Goal: Transaction & Acquisition: Purchase product/service

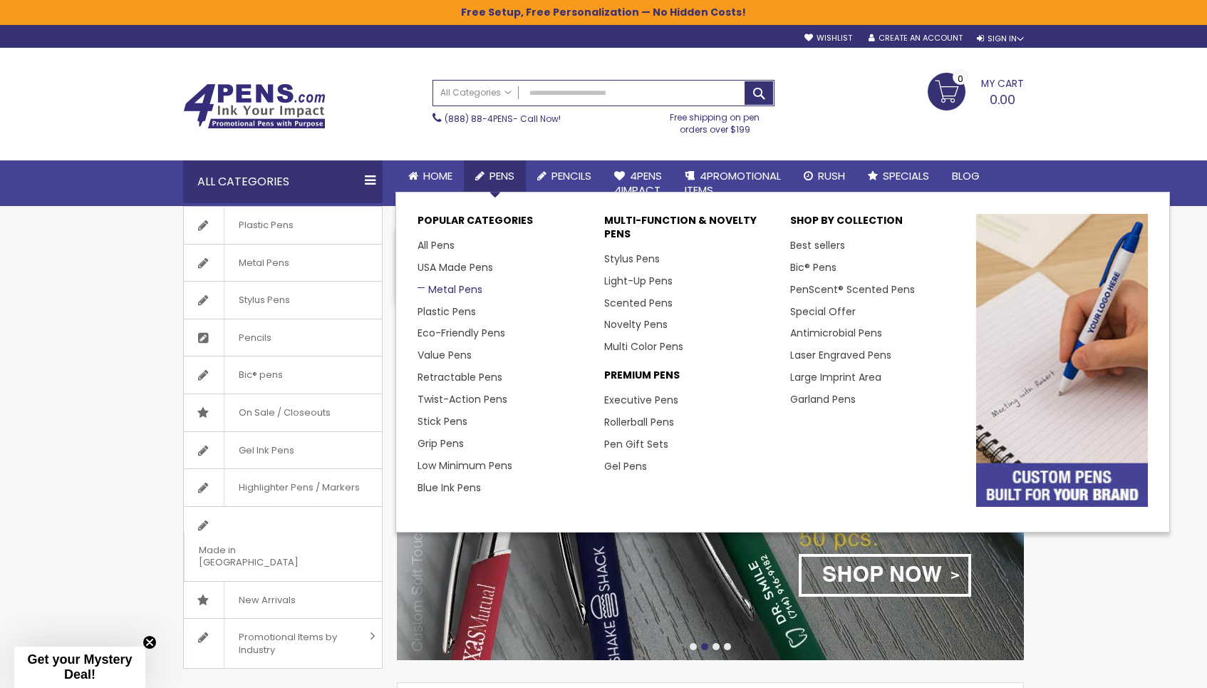
click at [441, 282] on link "Metal Pens" at bounding box center [450, 289] width 65 height 14
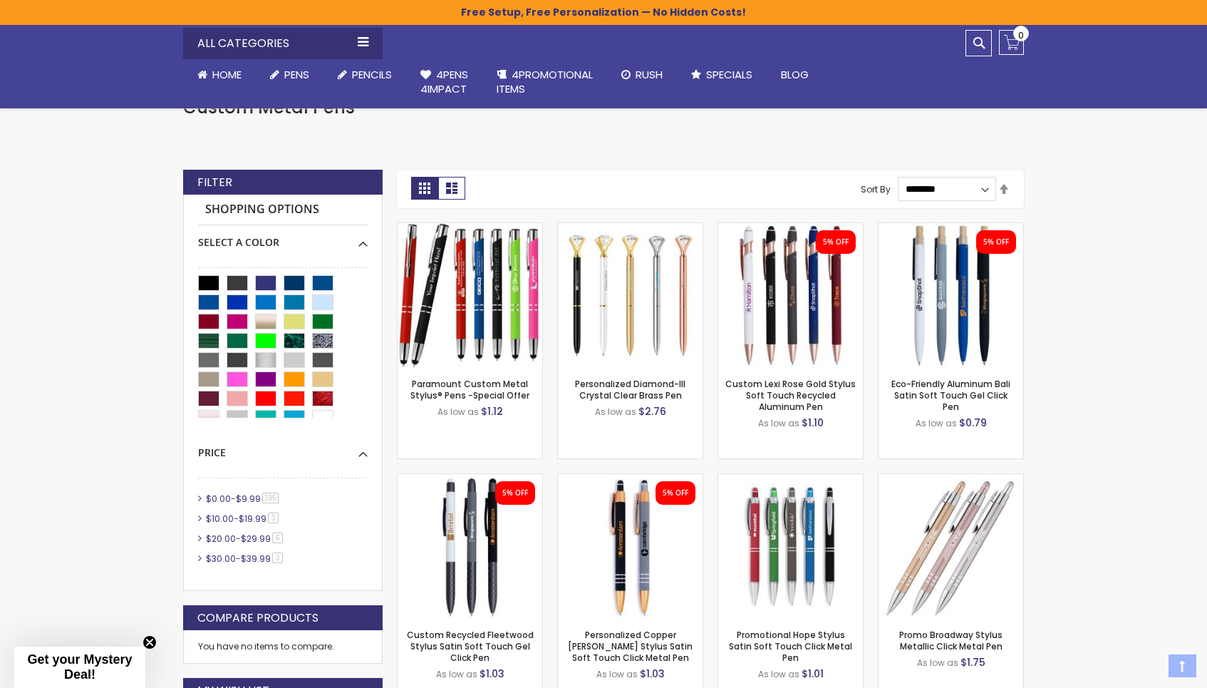
scroll to position [291, 0]
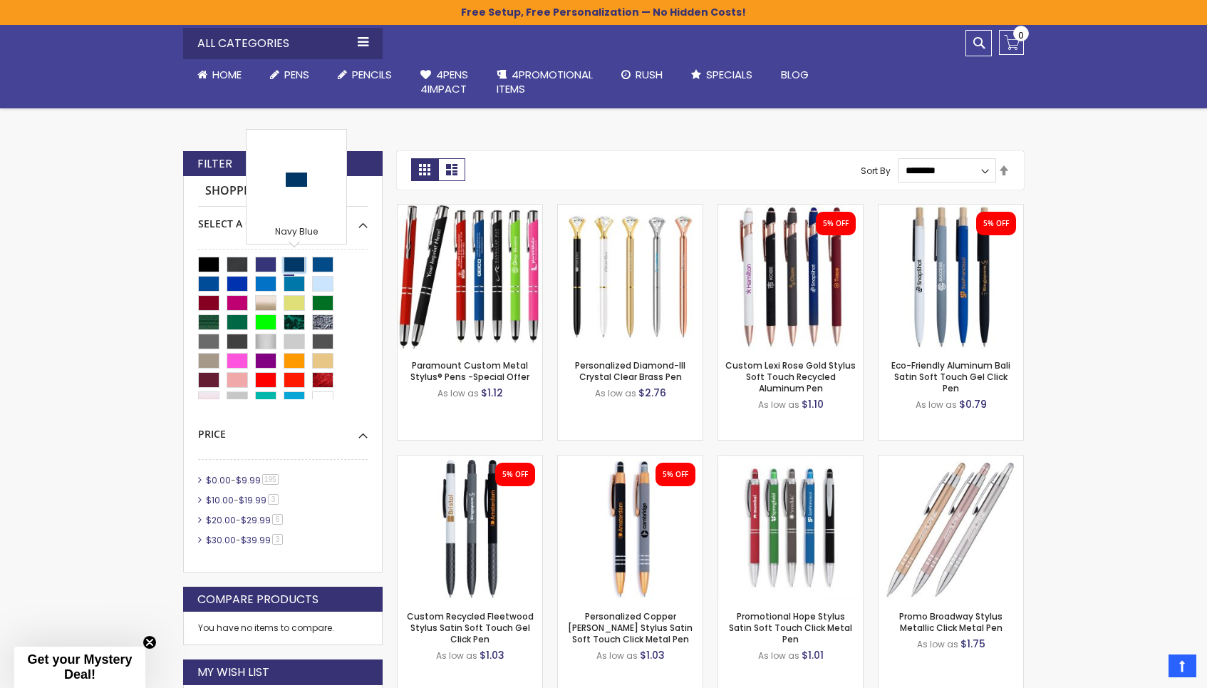
click at [291, 262] on div "Navy Blue" at bounding box center [294, 265] width 21 height 16
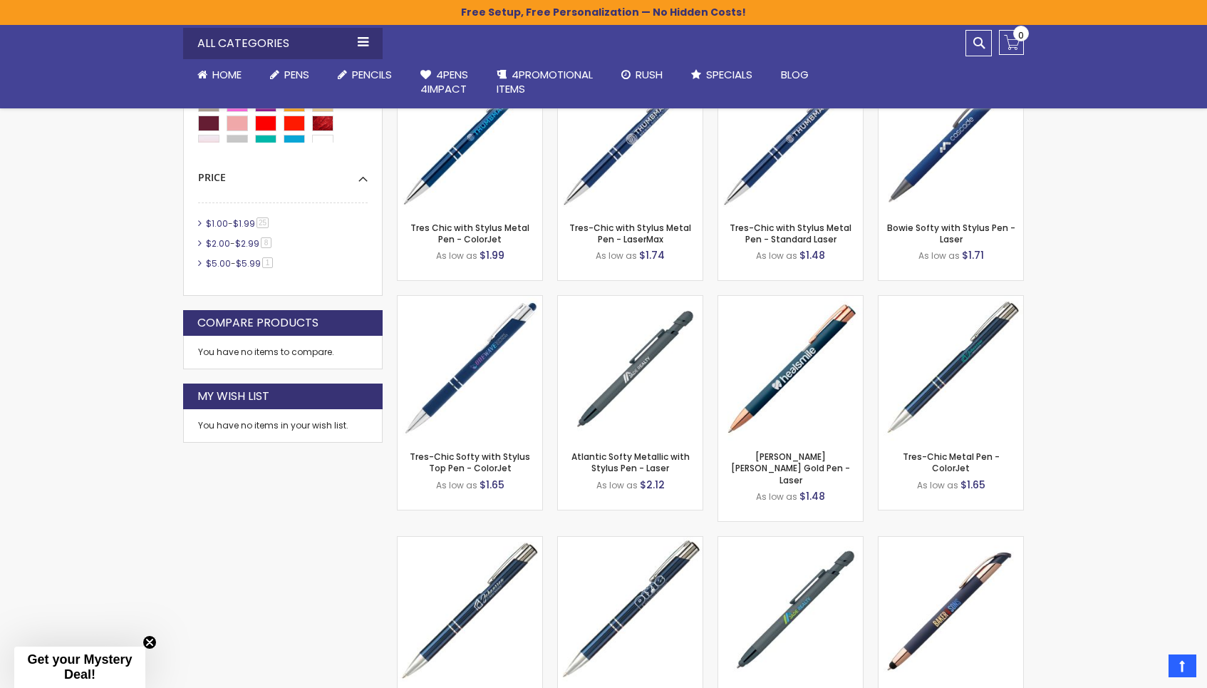
scroll to position [693, 0]
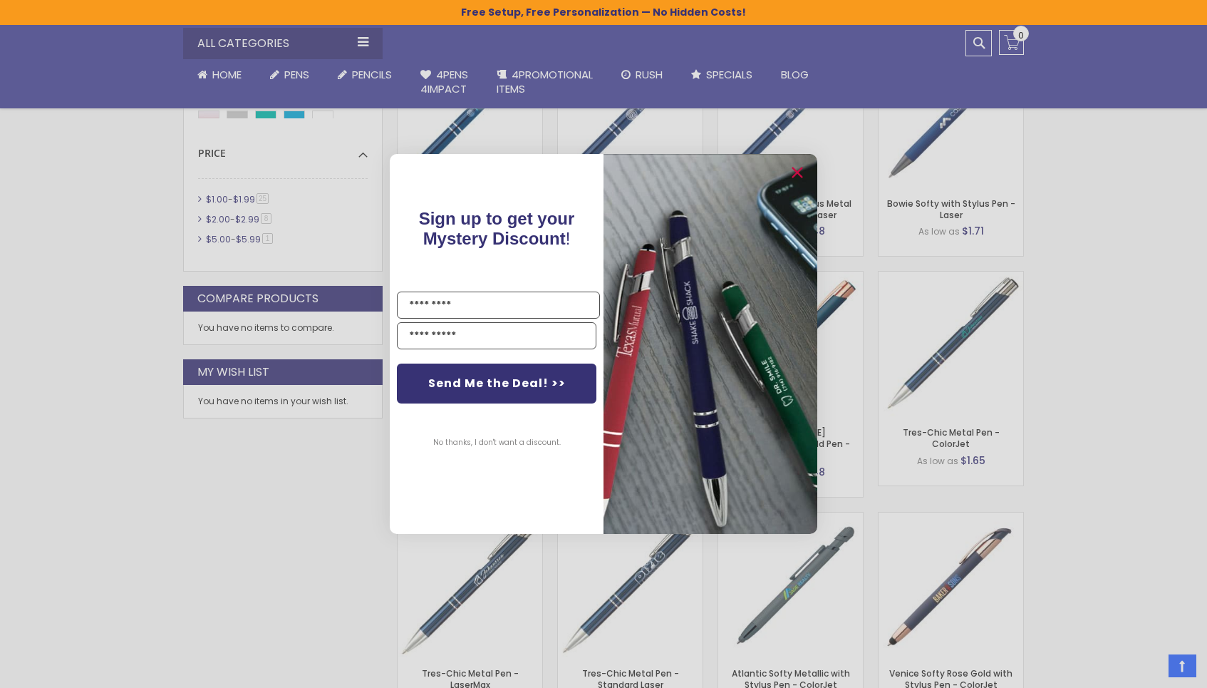
click at [1088, 392] on div "Close dialog Sign up to get your Mystery Discount ! Name Email Send Me the Deal…" at bounding box center [603, 344] width 1207 height 688
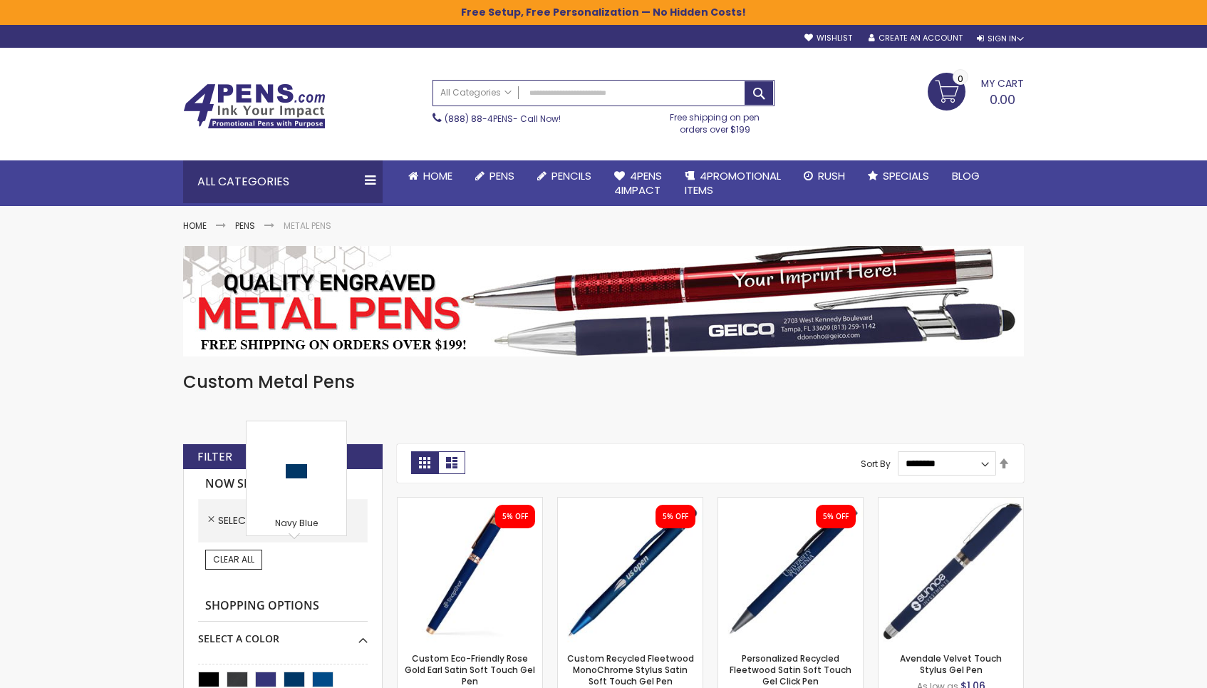
scroll to position [0, 0]
click at [452, 565] on img at bounding box center [470, 569] width 145 height 145
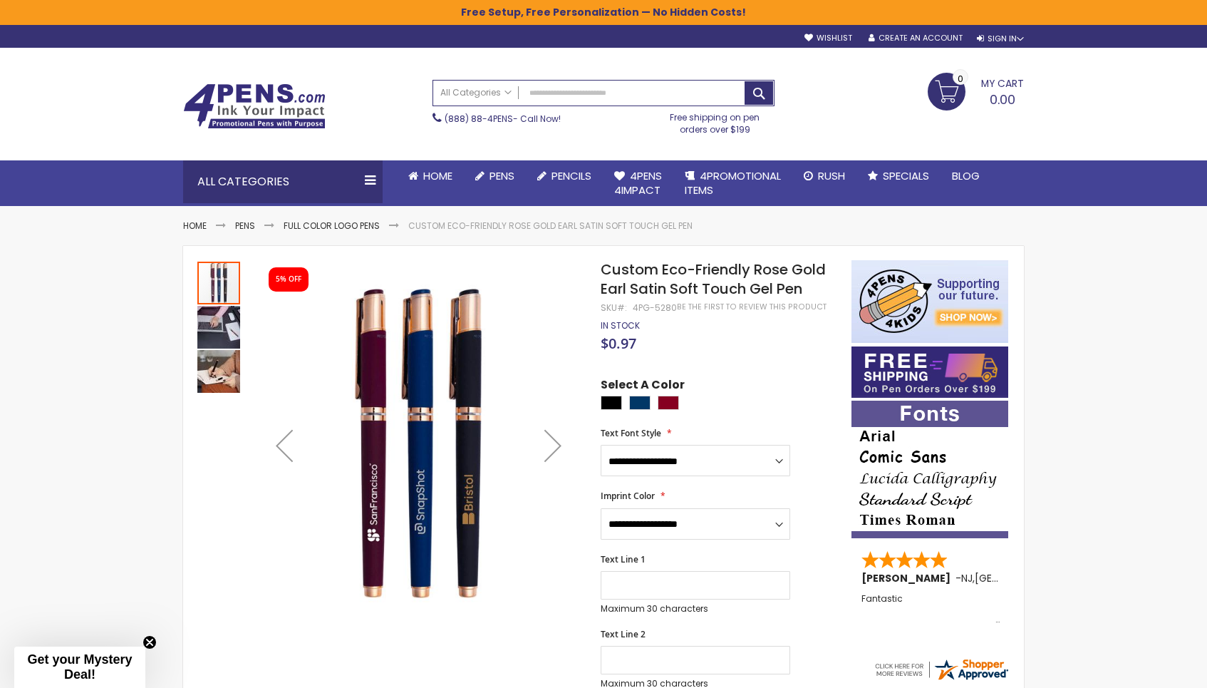
click at [231, 318] on img "Custom Eco-Friendly Rose Gold Earl Satin Soft Touch Gel Pen" at bounding box center [218, 327] width 43 height 43
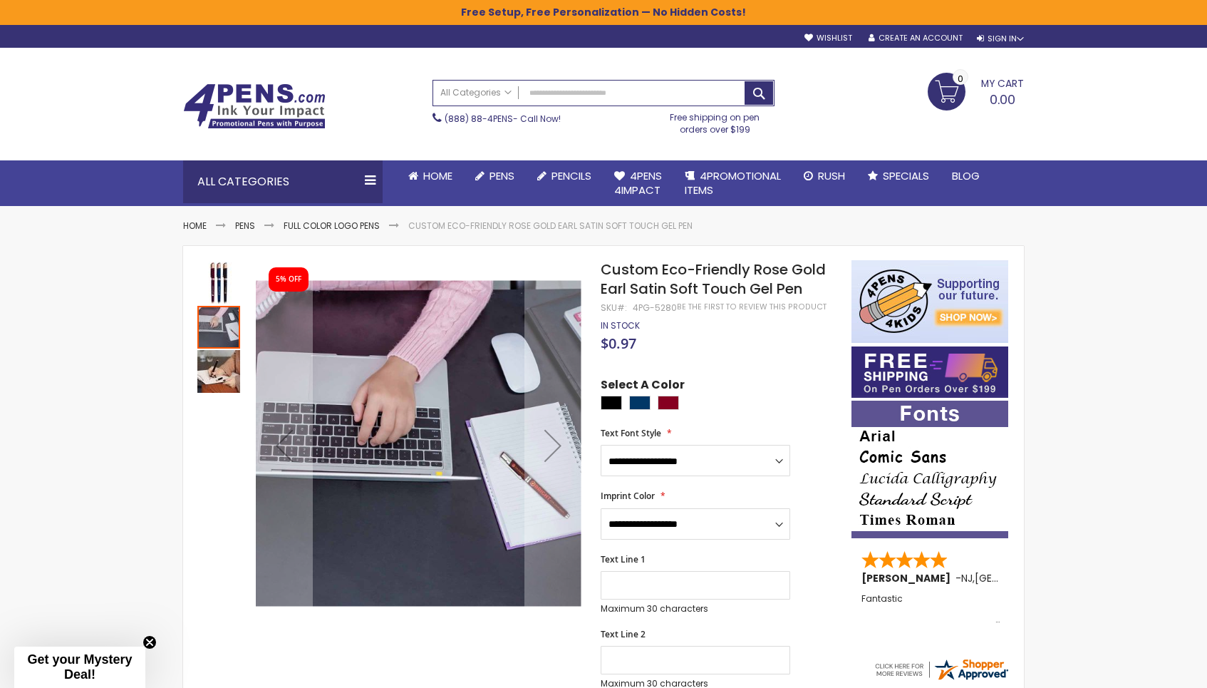
click at [214, 352] on img "Custom Eco-Friendly Rose Gold Earl Satin Soft Touch Gel Pen" at bounding box center [218, 371] width 43 height 43
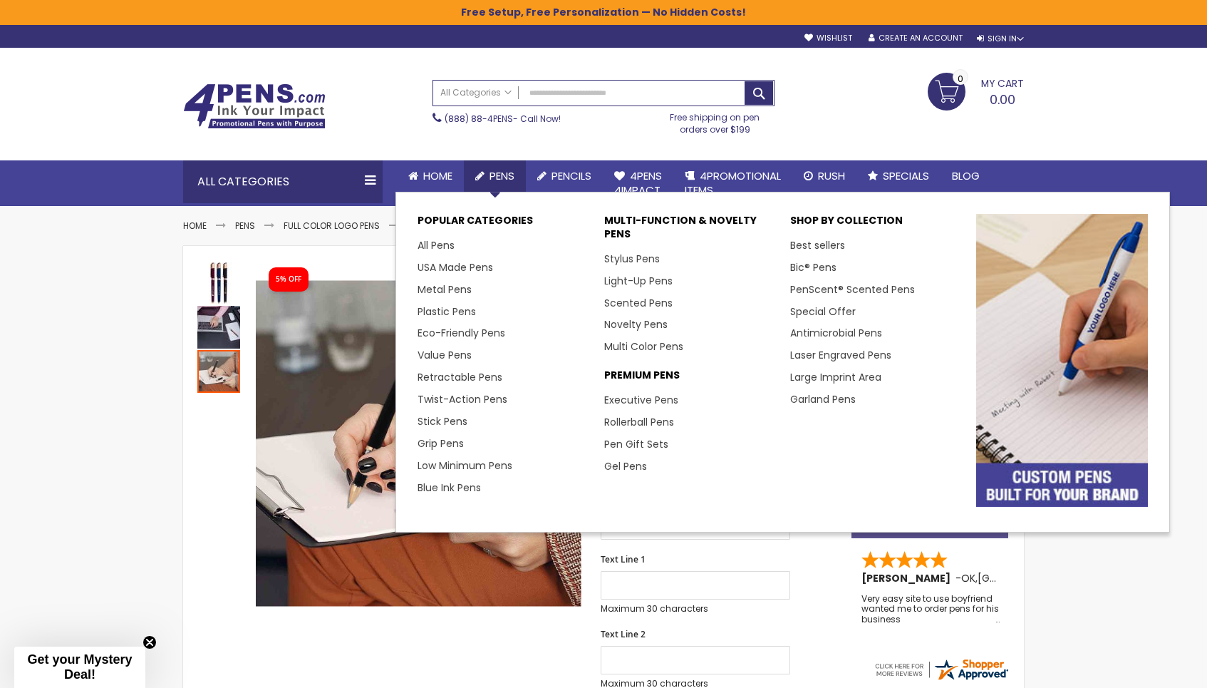
click at [508, 177] on span "Pens" at bounding box center [502, 175] width 25 height 15
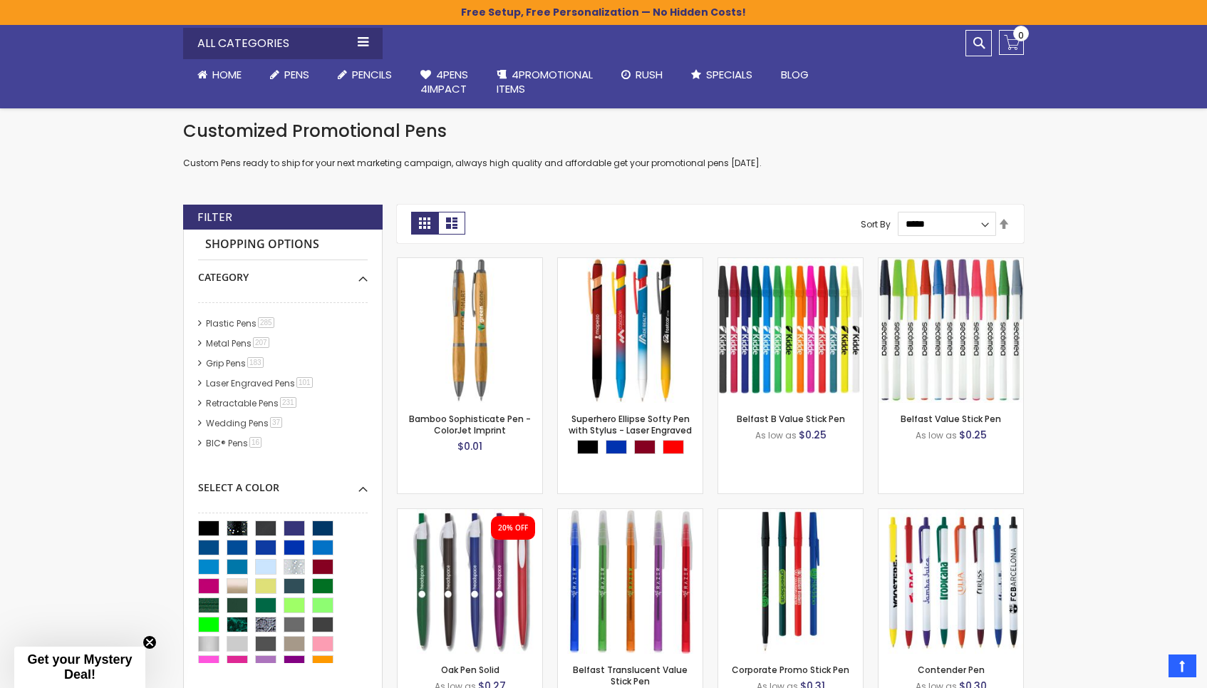
scroll to position [216, 0]
click at [224, 443] on link "BIC® Pens 16 item" at bounding box center [234, 443] width 64 height 12
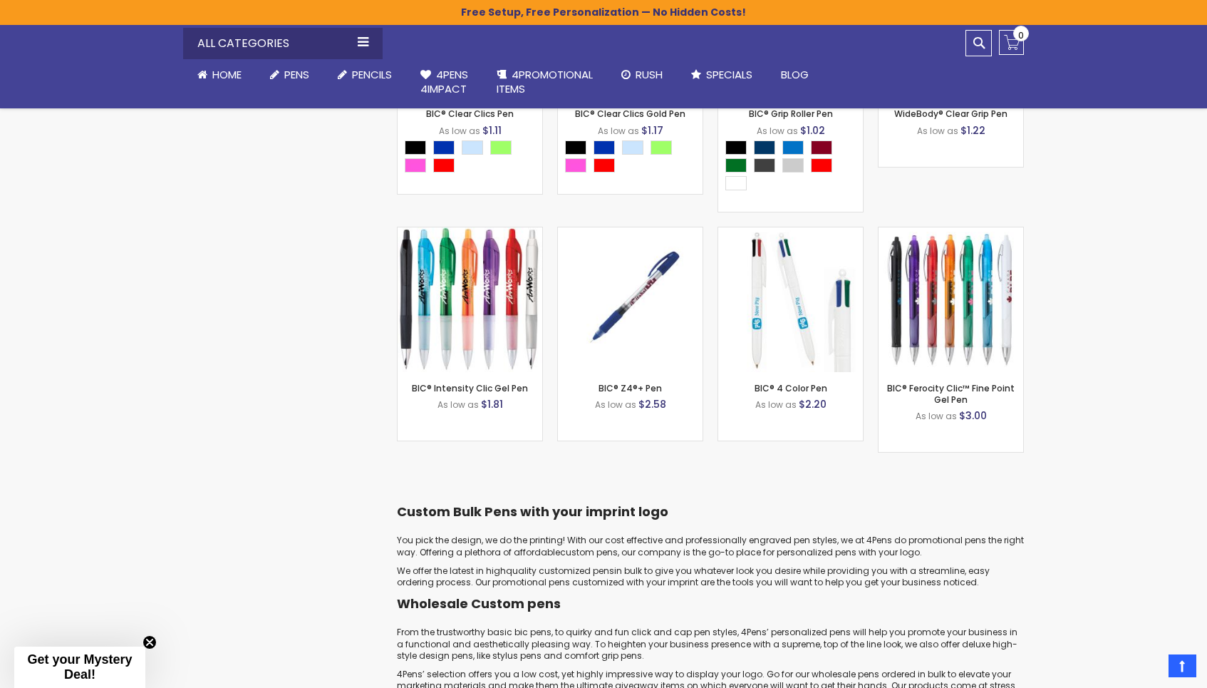
scroll to position [1124, 0]
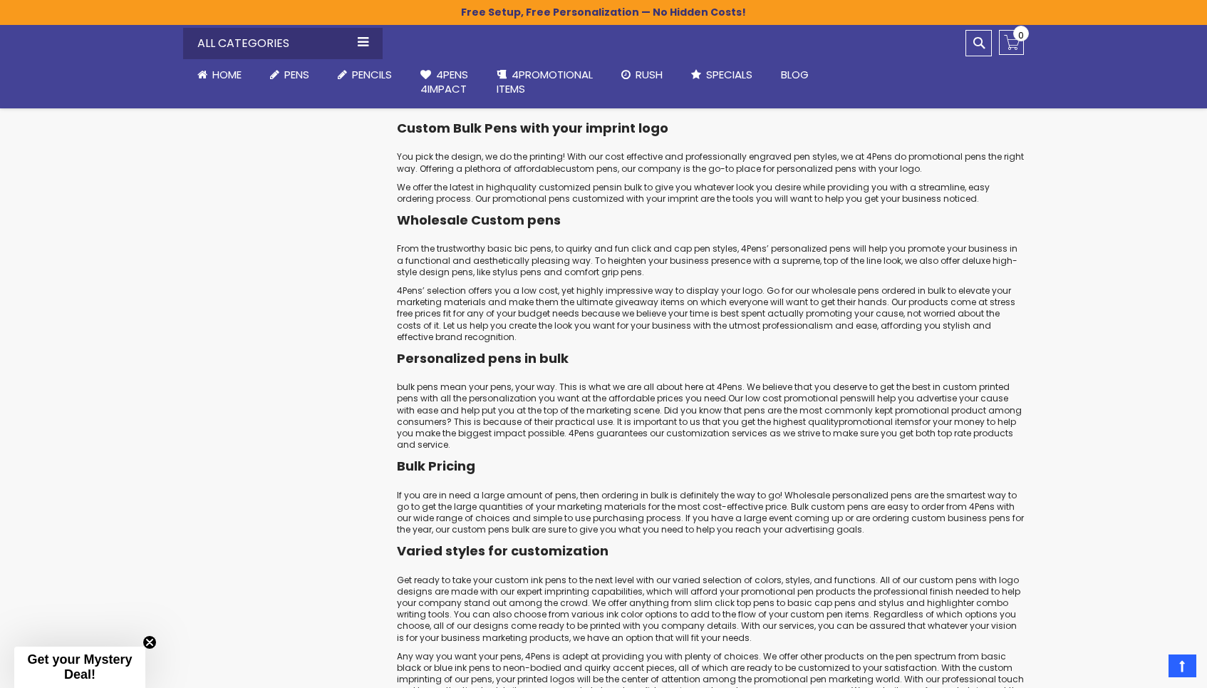
scroll to position [1402, 0]
